Goal: Task Accomplishment & Management: Manage account settings

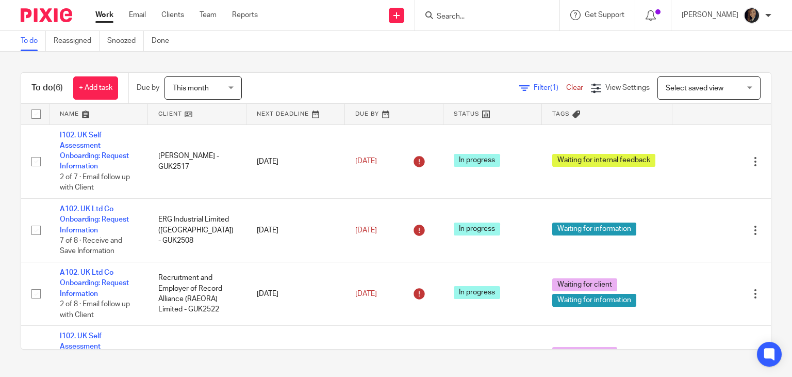
scroll to position [200, 0]
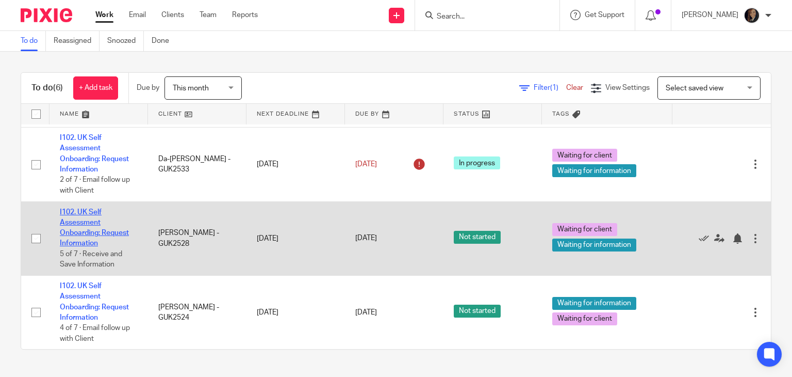
click at [87, 233] on link "I102. UK Self Assessment Onboarding: Request Information" at bounding box center [94, 227] width 69 height 39
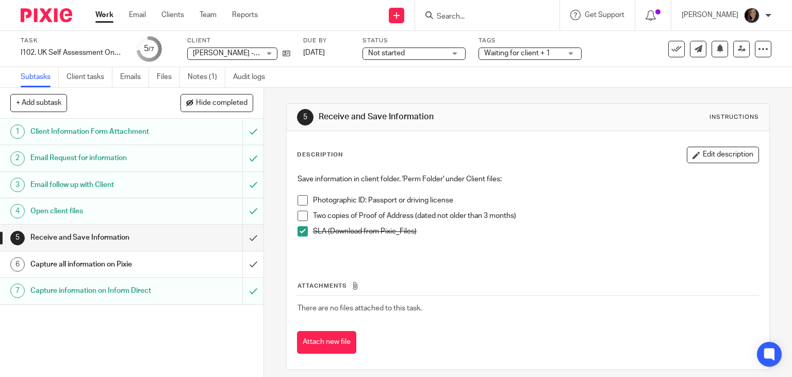
click at [303, 200] on span at bounding box center [303, 200] width 10 height 10
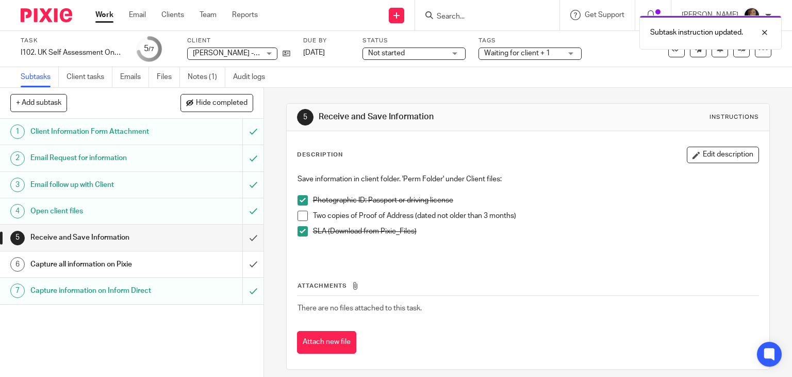
click at [303, 215] on span at bounding box center [303, 215] width 10 height 10
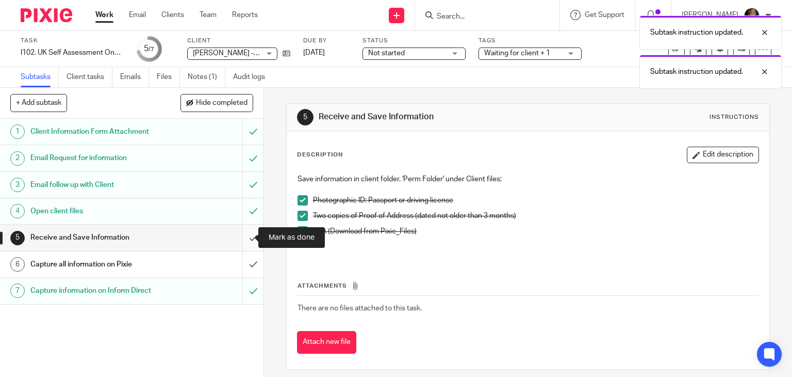
click at [242, 236] on input "submit" at bounding box center [132, 237] width 264 height 26
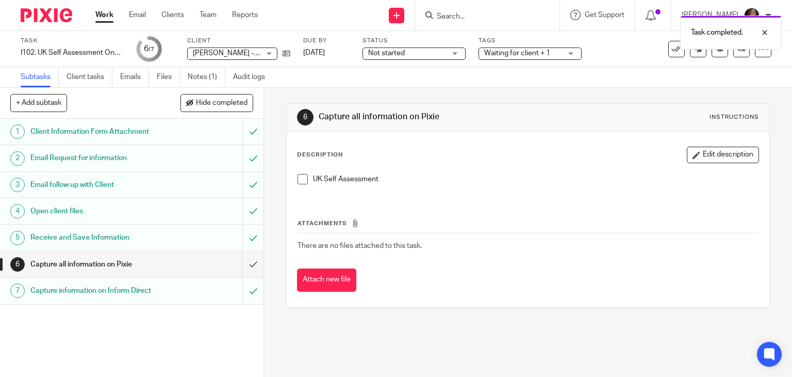
click at [469, 19] on div "Task completed." at bounding box center [589, 29] width 386 height 39
click at [471, 16] on div "Task completed." at bounding box center [589, 29] width 386 height 39
click at [471, 16] on input "Search" at bounding box center [482, 16] width 93 height 9
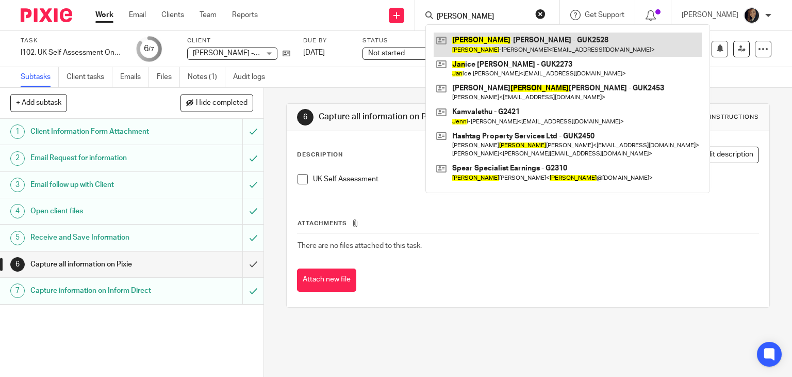
type input "jean"
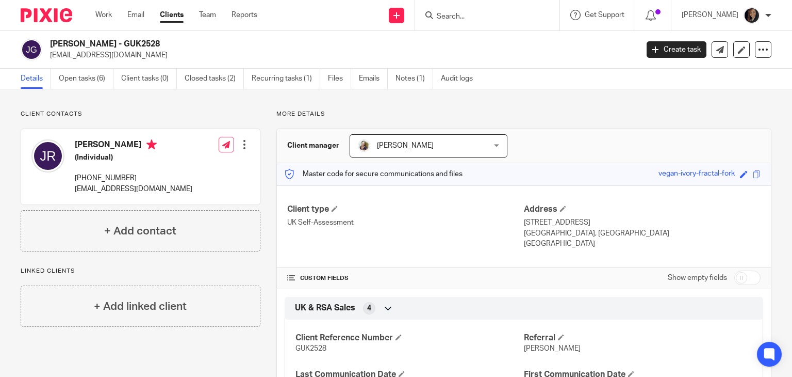
click at [742, 279] on input "checkbox" at bounding box center [748, 277] width 26 height 14
checkbox input "true"
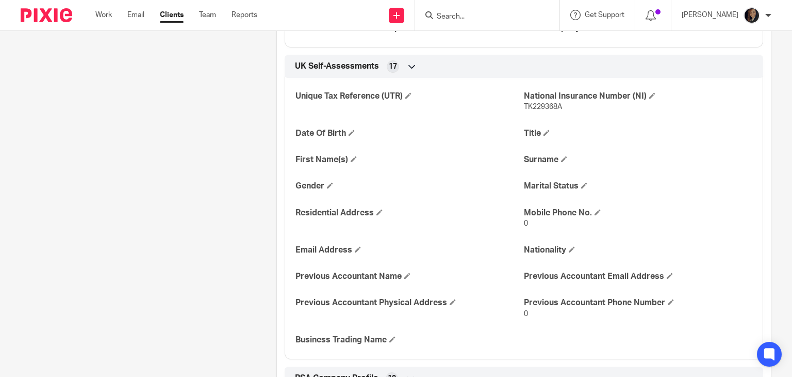
scroll to position [1760, 0]
